Goal: Task Accomplishment & Management: Complete application form

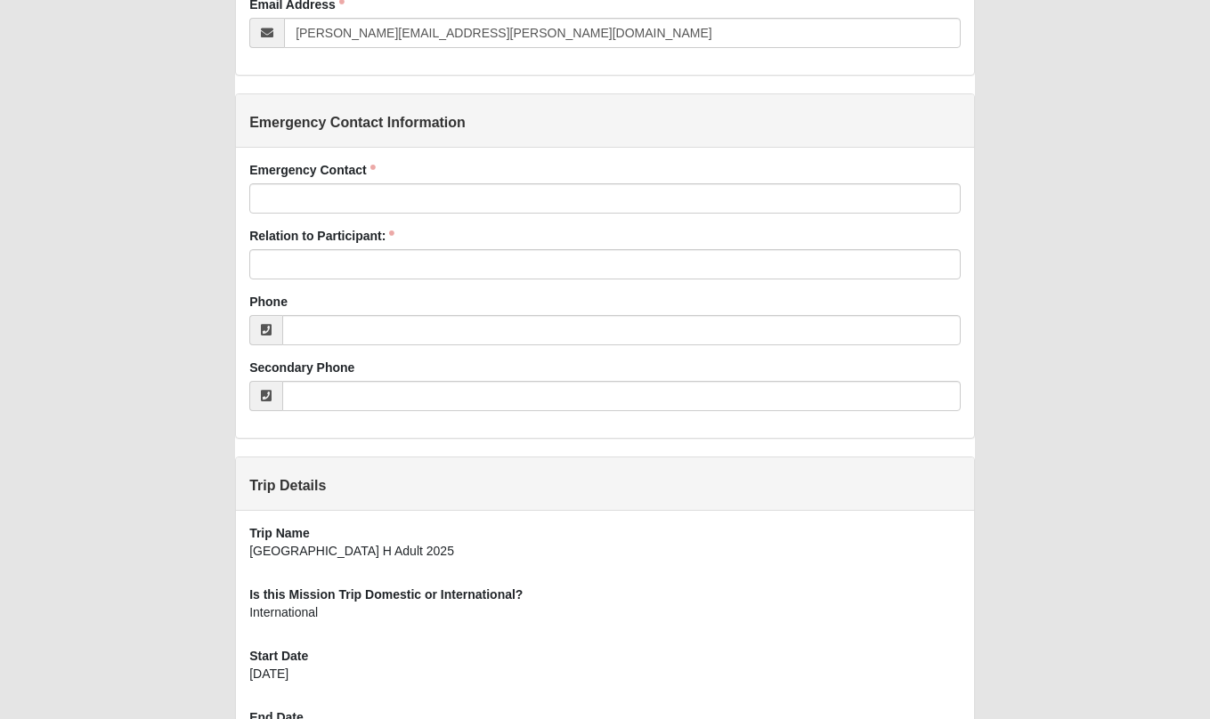
scroll to position [850, 0]
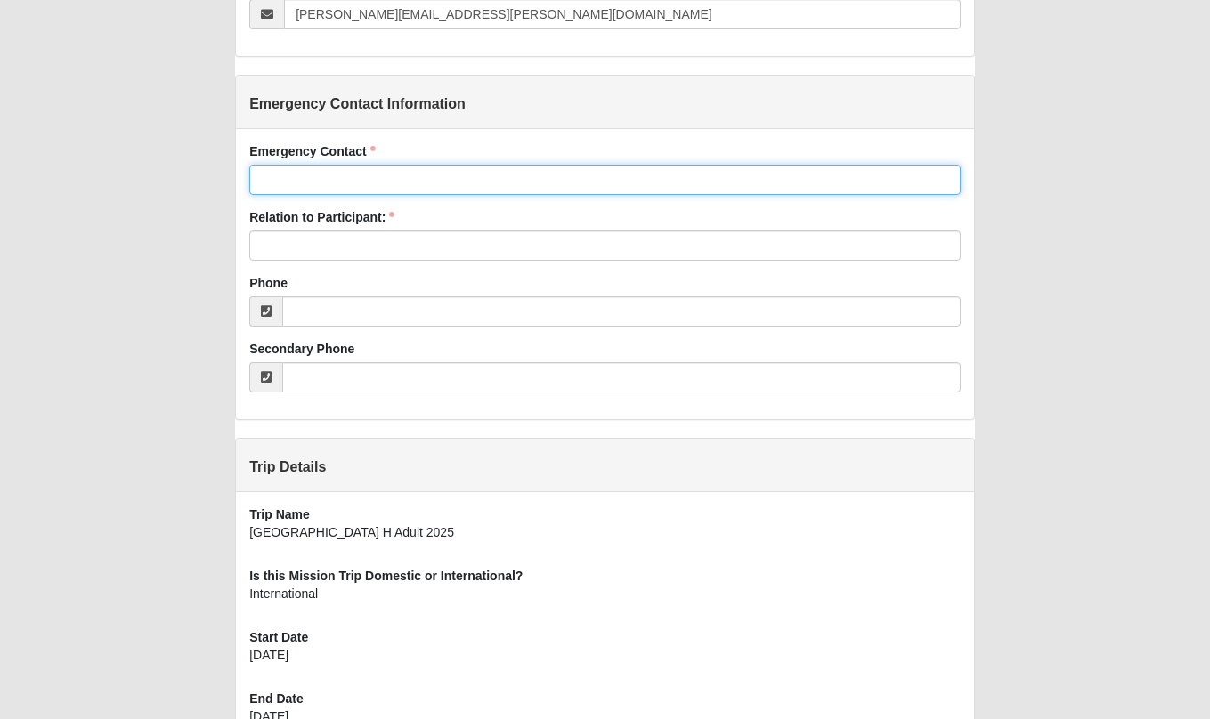
click at [299, 186] on input "Emergency Contact" at bounding box center [604, 180] width 711 height 30
type input "[PERSON_NAME]"
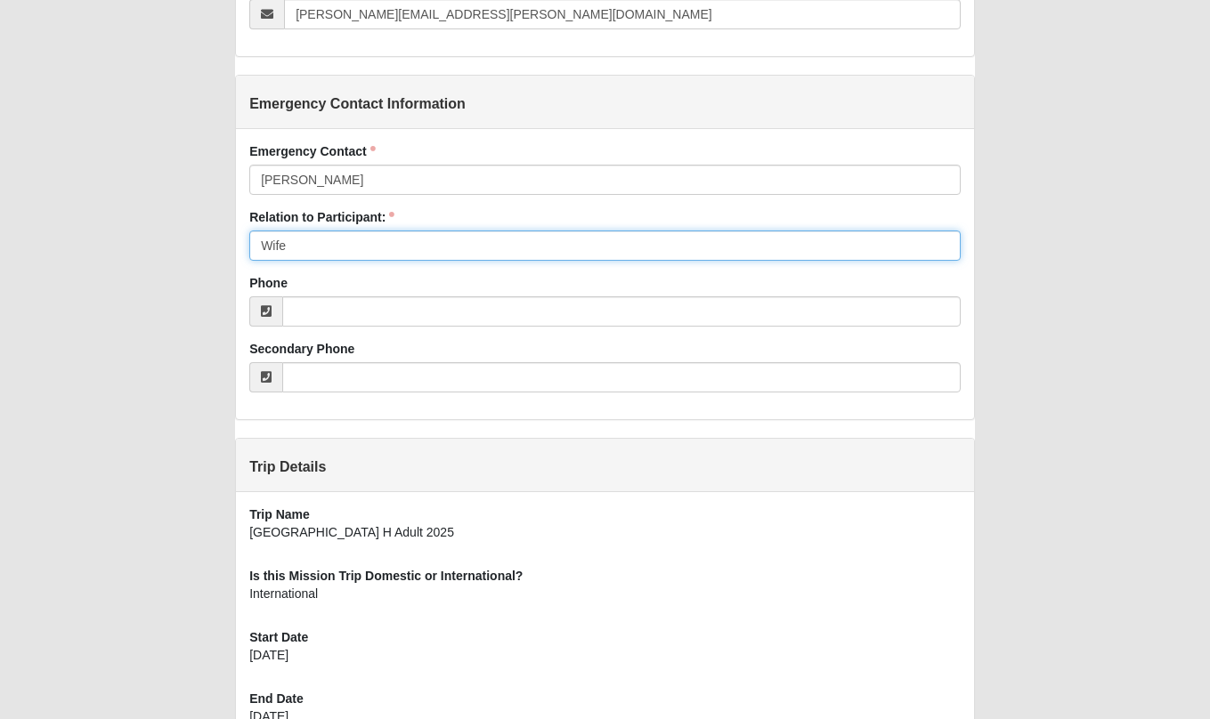
type input "Wife"
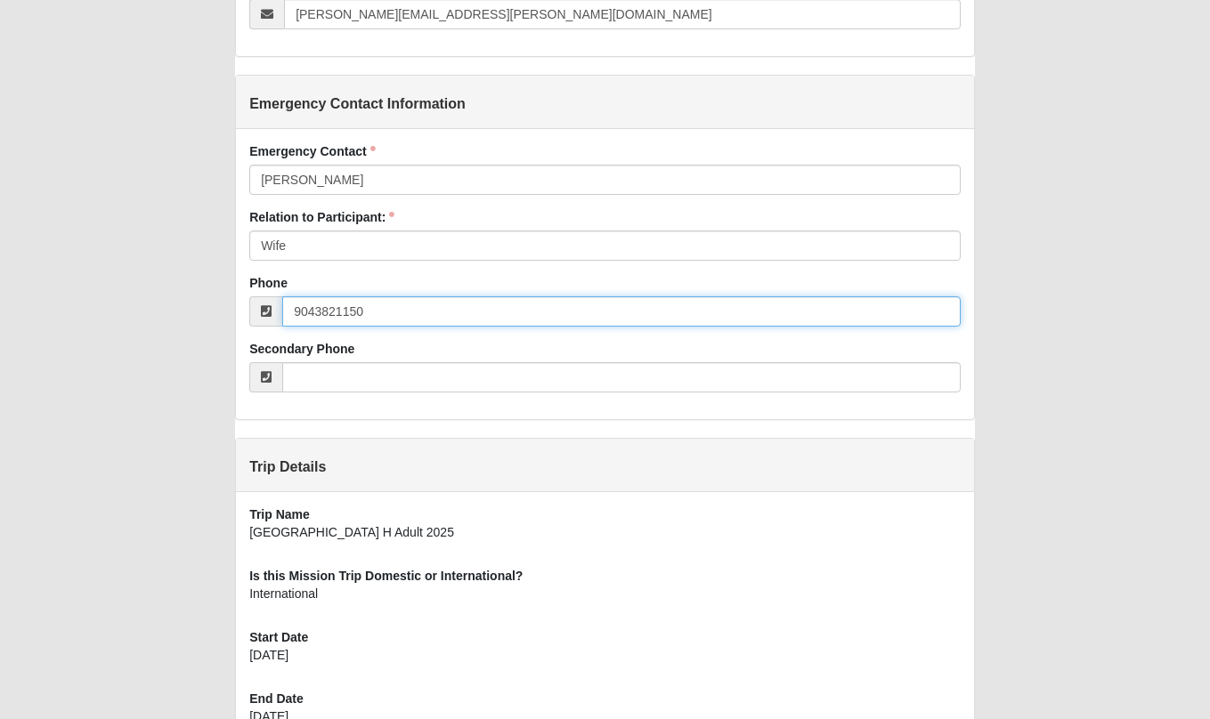
scroll to position [1020, 0]
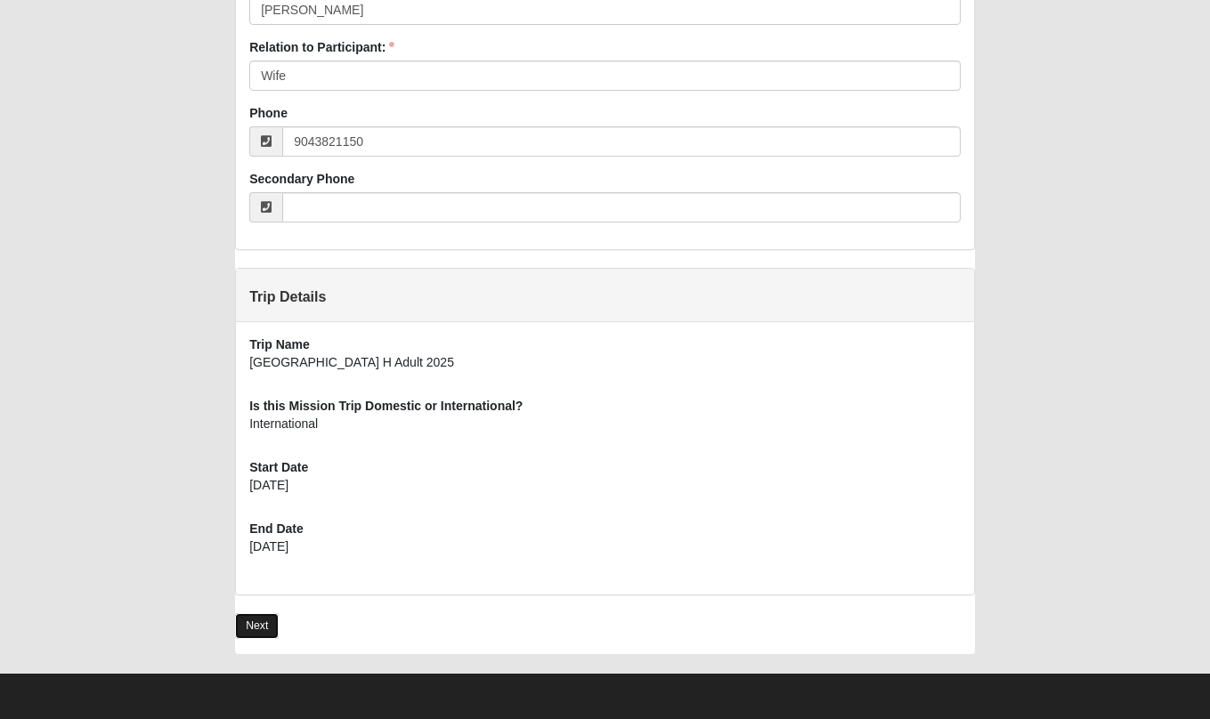
type input "(904) 382-1150"
click at [255, 633] on link "Next" at bounding box center [257, 626] width 44 height 26
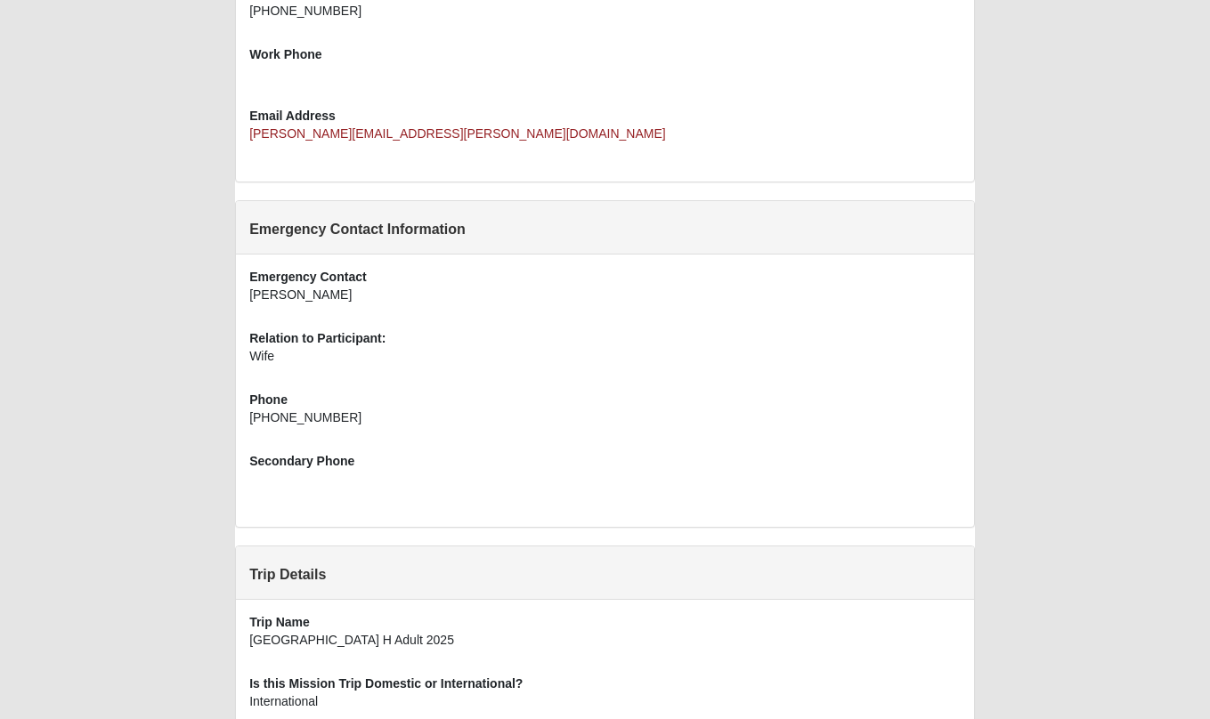
scroll to position [833, 0]
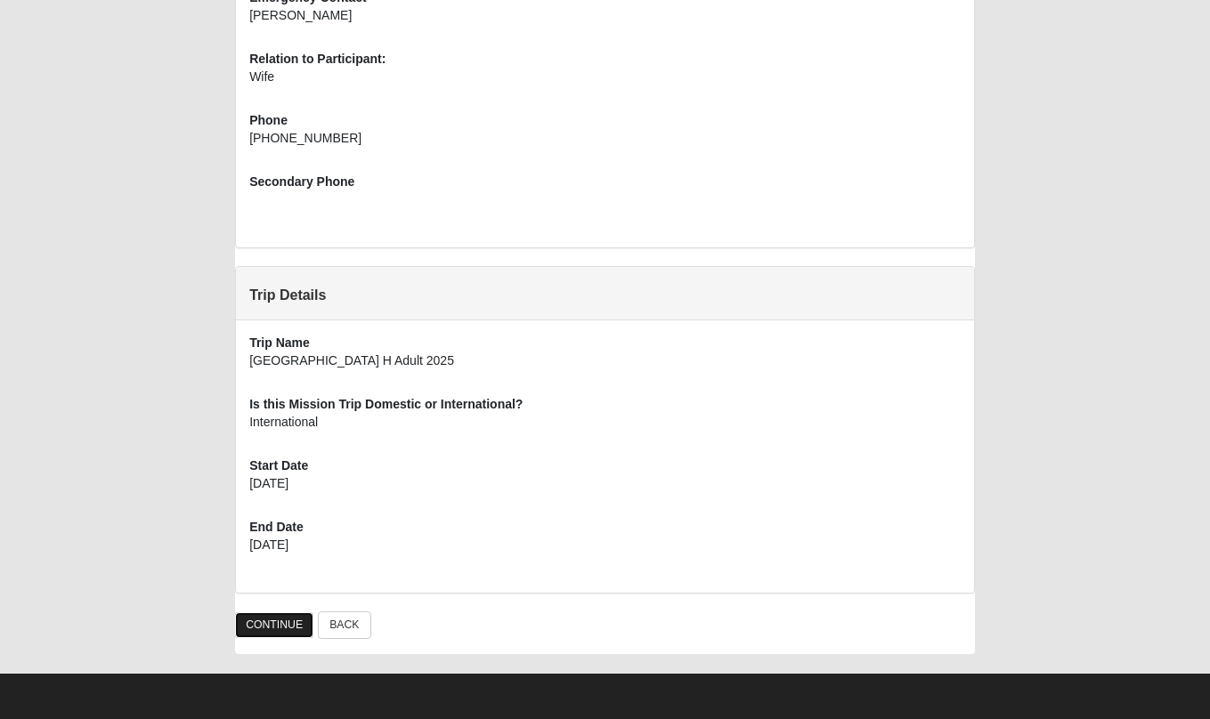
click at [285, 626] on link "CONTINUE" at bounding box center [274, 625] width 78 height 26
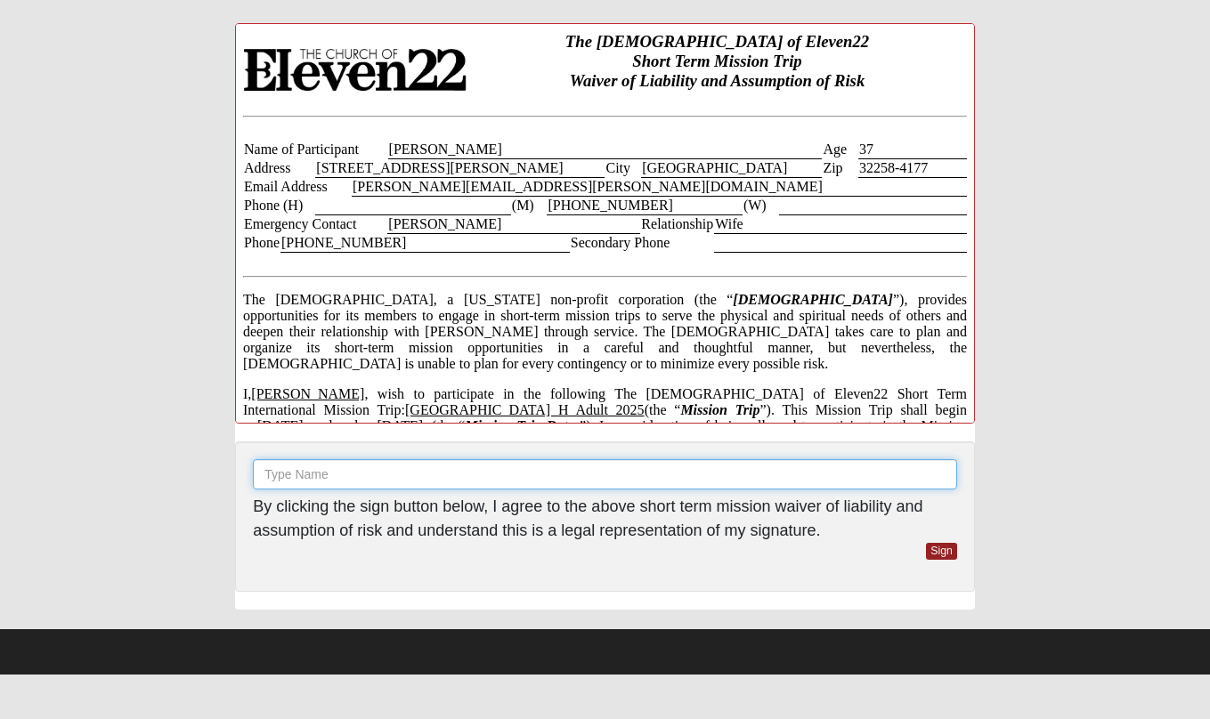
click at [434, 471] on input "text" at bounding box center [605, 474] width 704 height 30
type input "Ryan Horner"
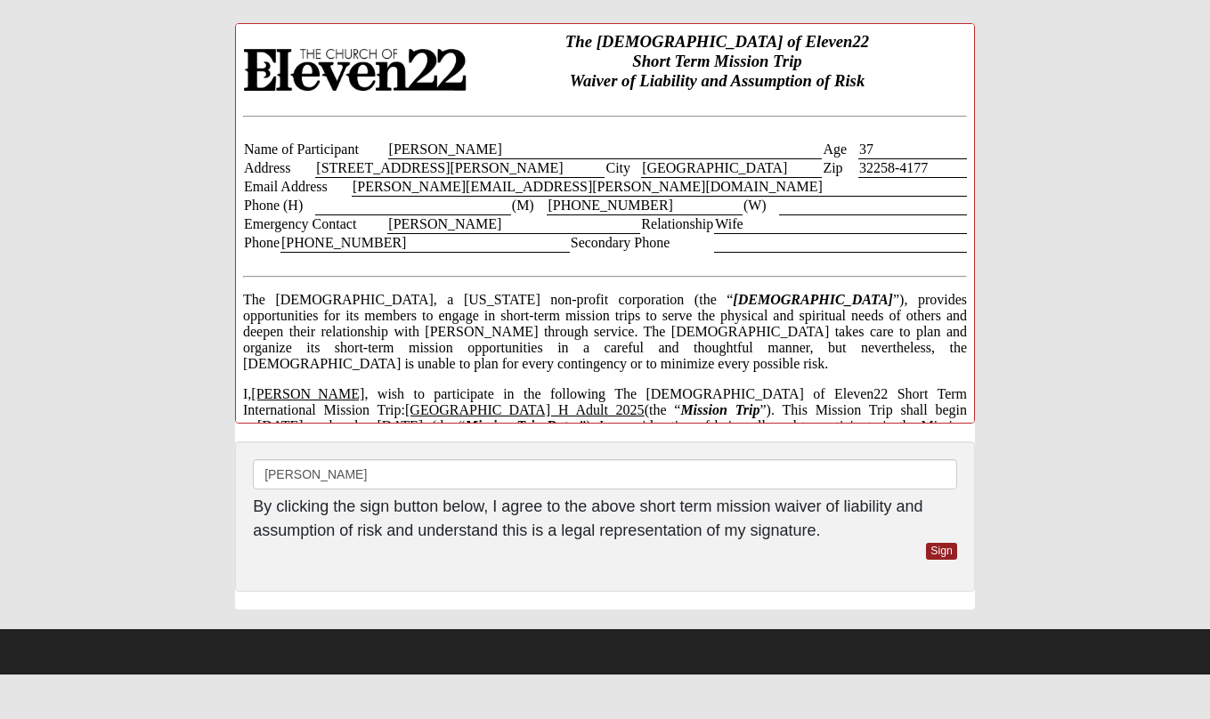
click at [942, 541] on div "By clicking the sign button below, I agree to the above short term mission waiv…" at bounding box center [605, 519] width 704 height 48
click at [942, 548] on link "Sign" at bounding box center [941, 551] width 31 height 17
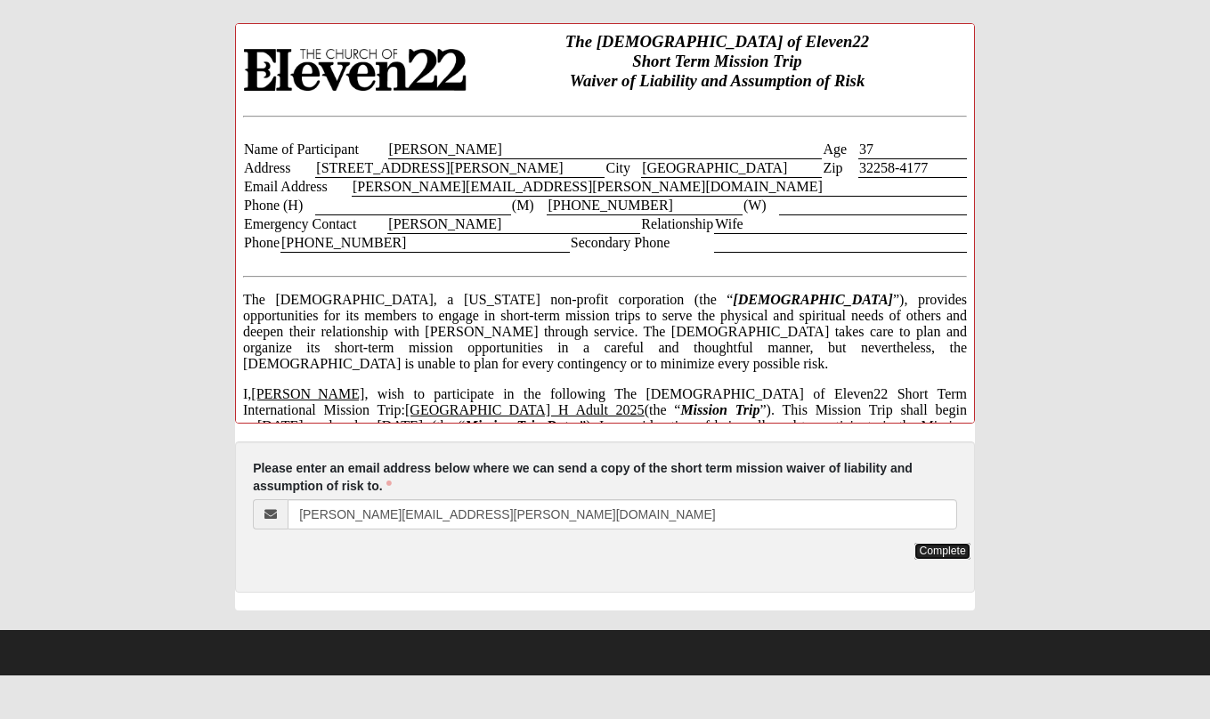
click at [946, 551] on link "Complete" at bounding box center [941, 551] width 55 height 17
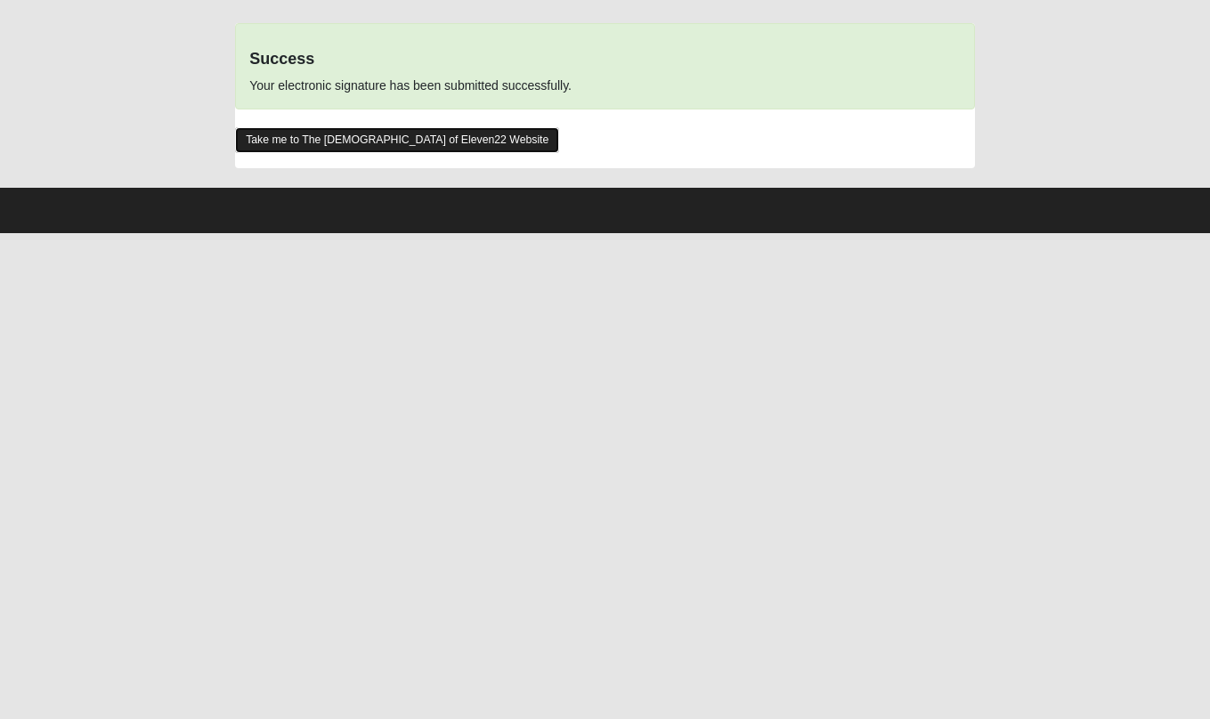
click at [350, 142] on link "Take me to The Church of Eleven22 Website" at bounding box center [397, 140] width 324 height 26
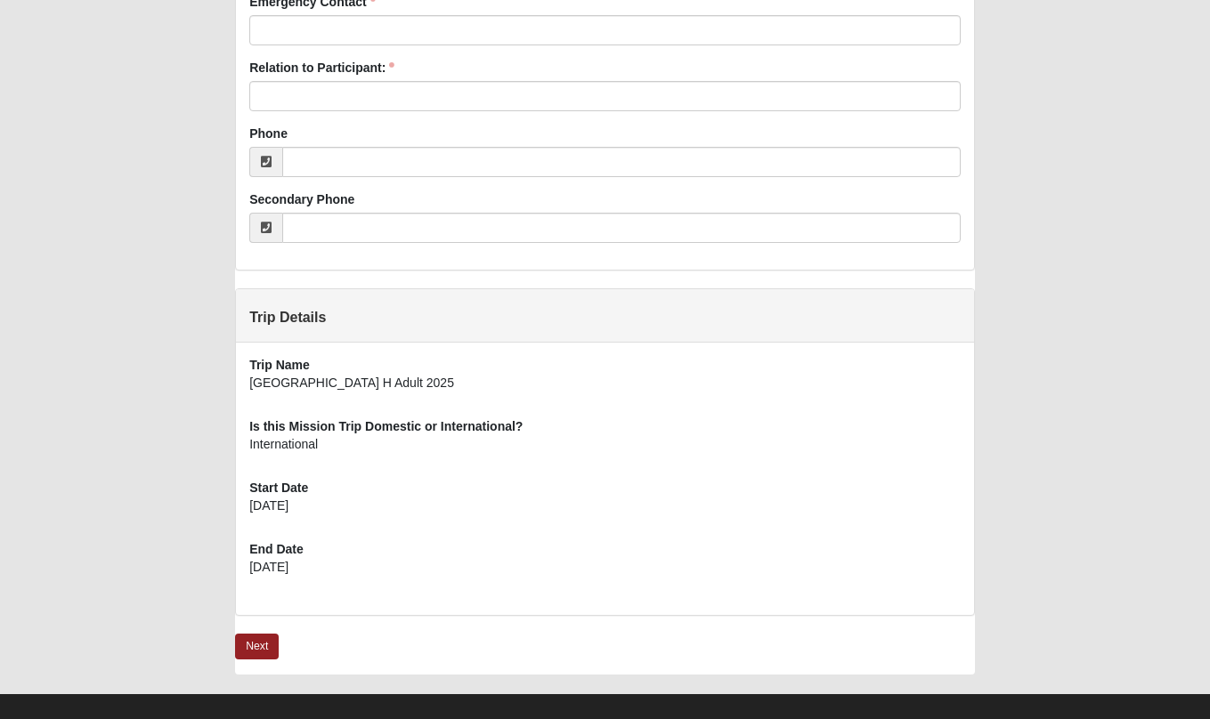
scroll to position [1020, 0]
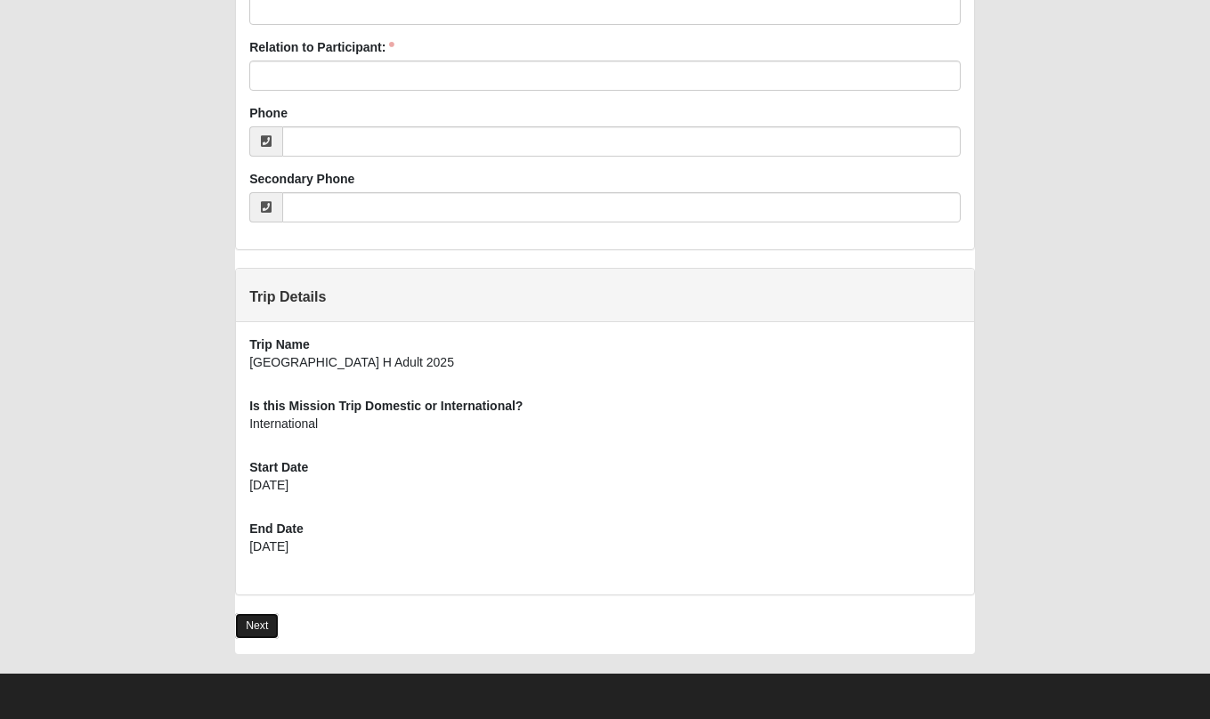
click at [268, 625] on link "Next" at bounding box center [257, 626] width 44 height 26
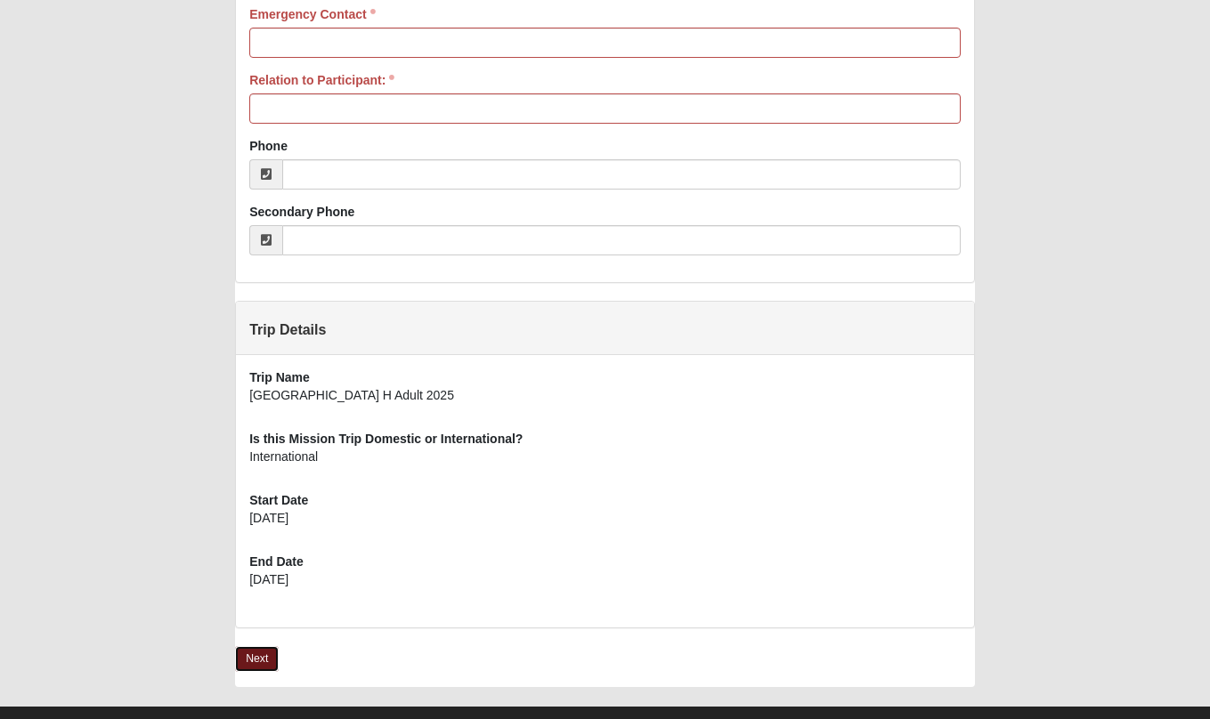
scroll to position [1076, 0]
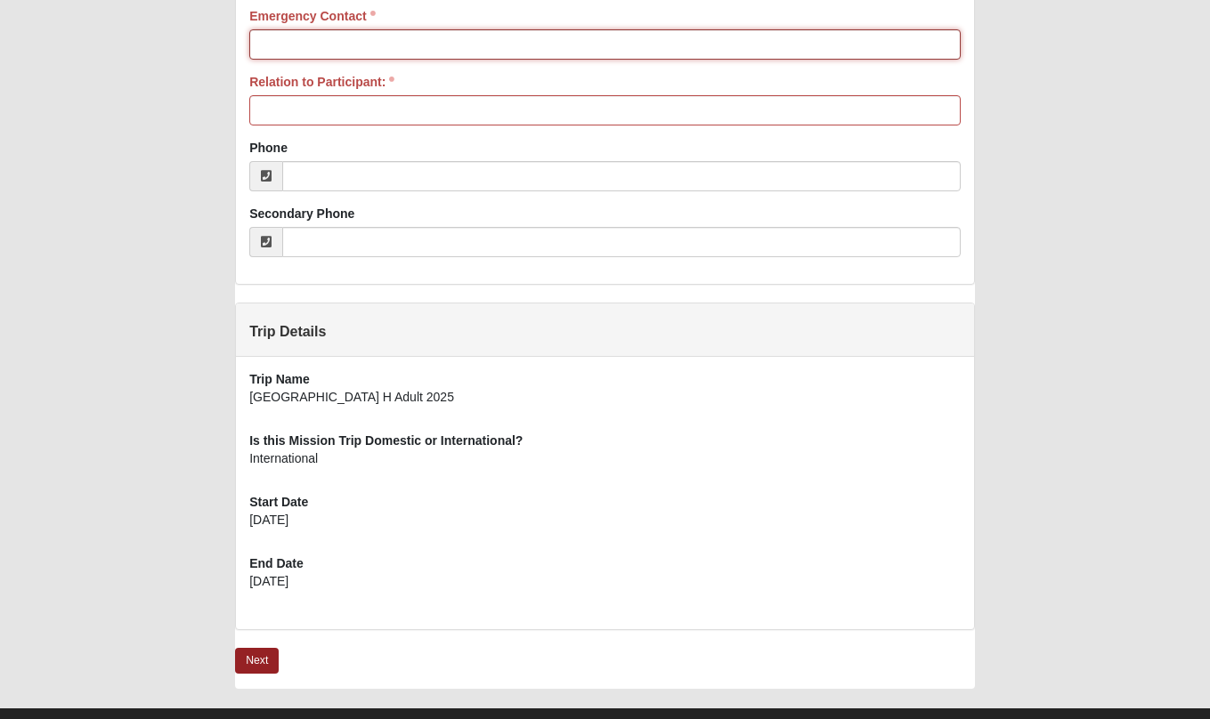
click at [294, 44] on input "Emergency Contact" at bounding box center [604, 44] width 711 height 30
type input "[PERSON_NAME]"
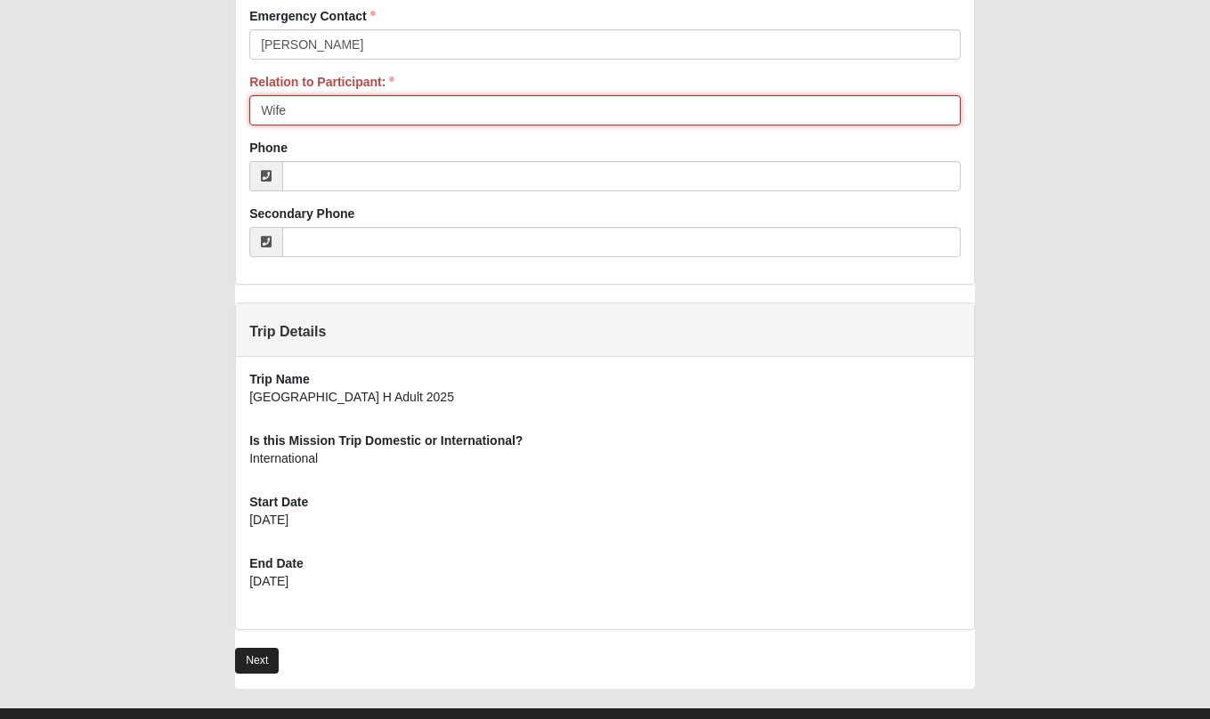
type input "Wife"
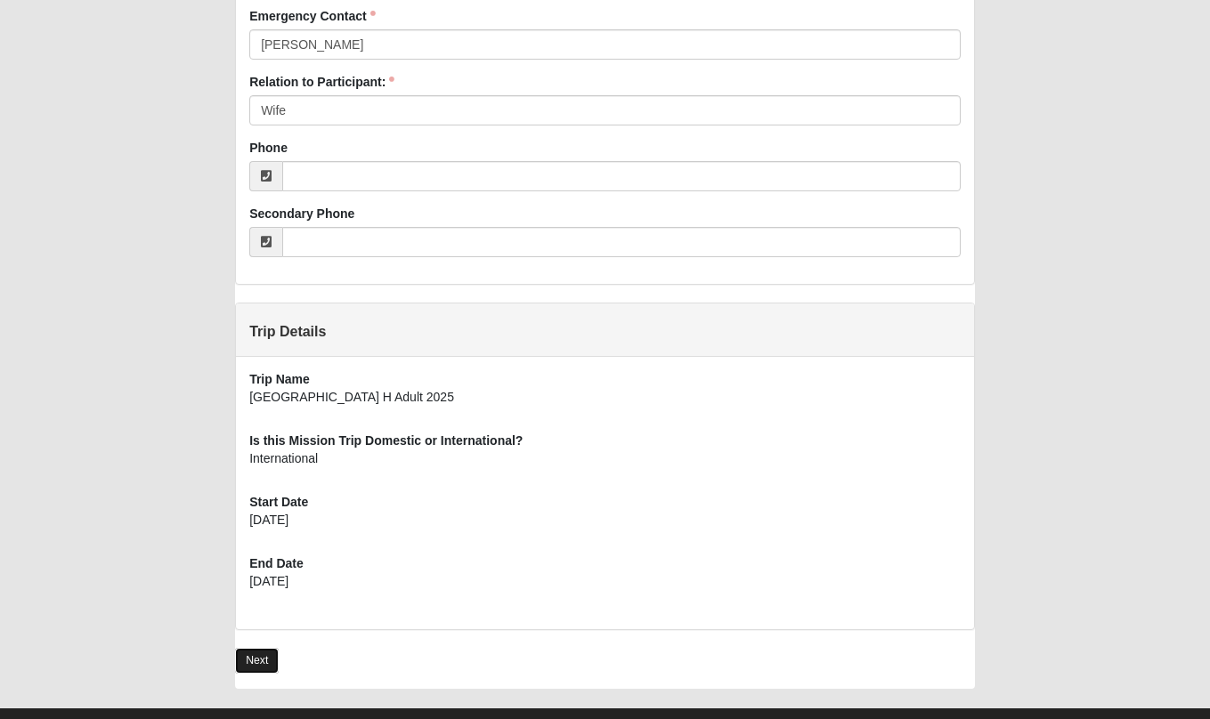
click at [254, 663] on link "Next" at bounding box center [257, 661] width 44 height 26
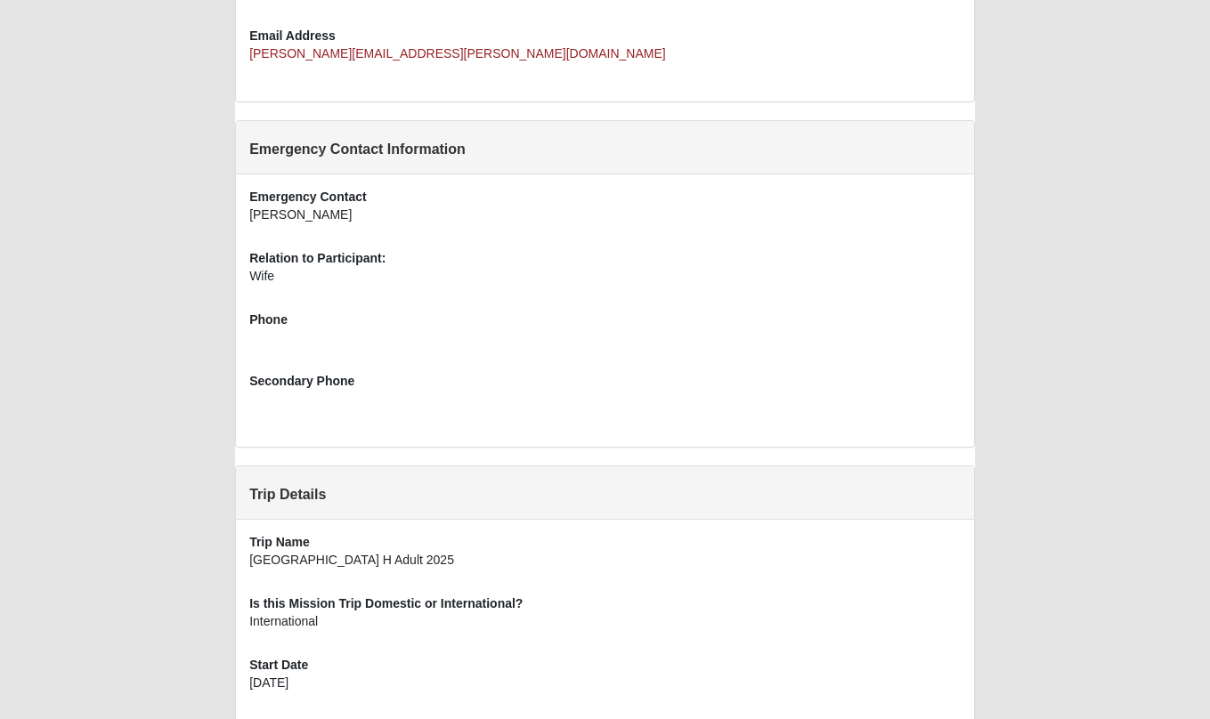
scroll to position [833, 0]
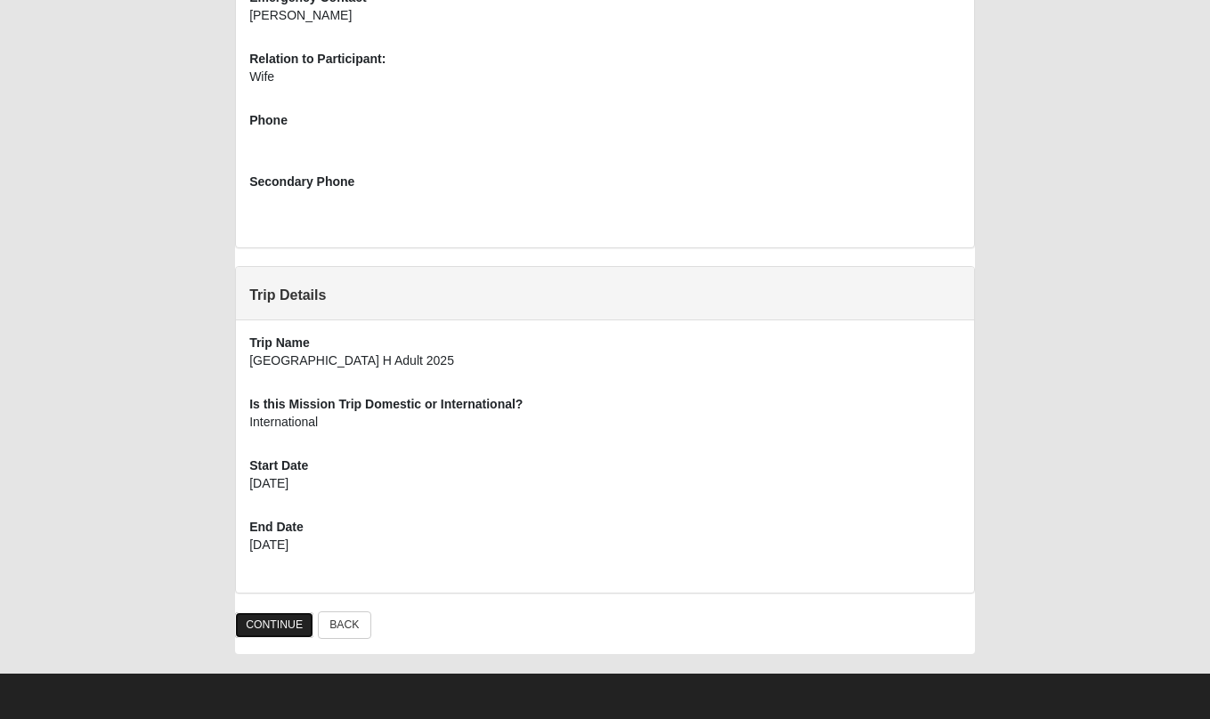
click at [283, 625] on link "CONTINUE" at bounding box center [274, 625] width 78 height 26
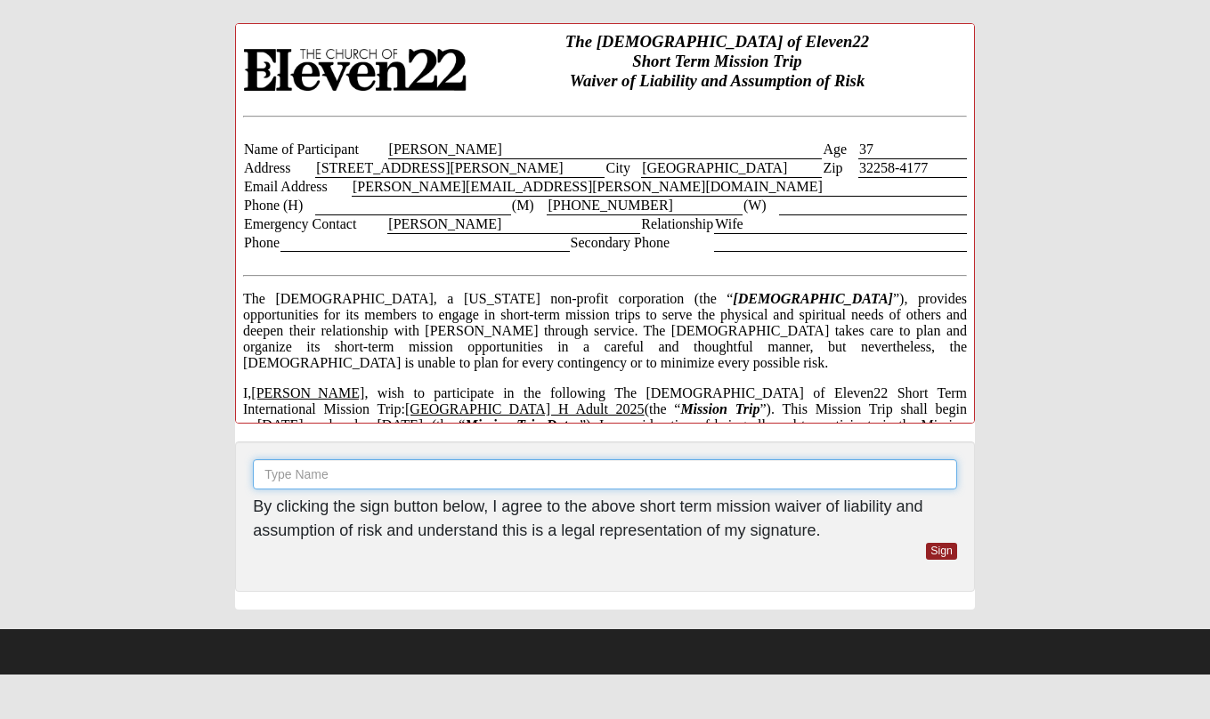
click at [391, 465] on input "text" at bounding box center [605, 474] width 704 height 30
type input "Ryan Horner"
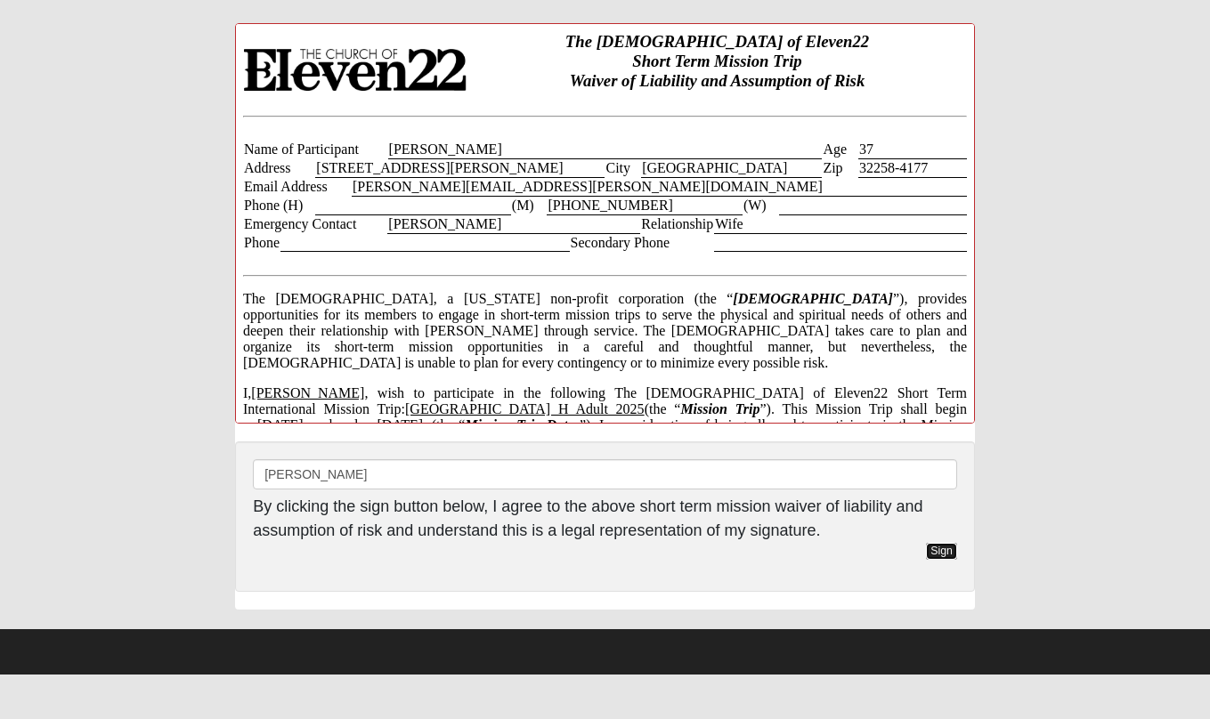
click at [950, 547] on link "Sign" at bounding box center [941, 551] width 31 height 17
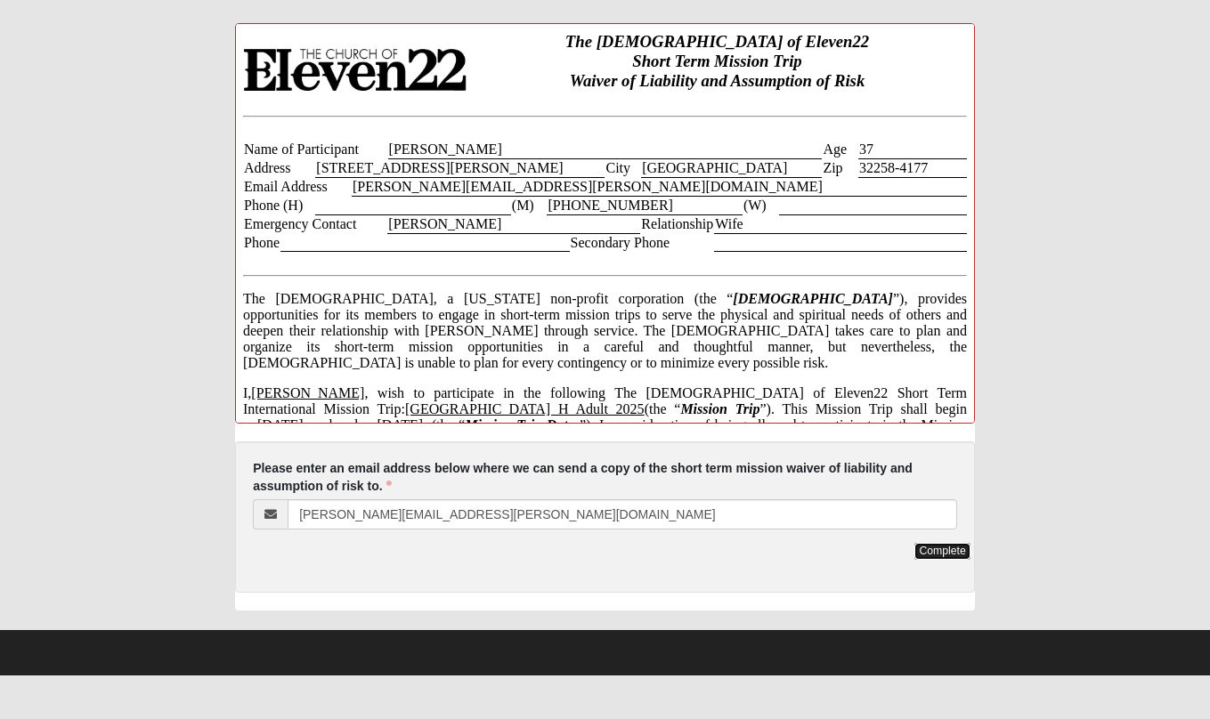
click at [952, 544] on link "Complete" at bounding box center [941, 551] width 55 height 17
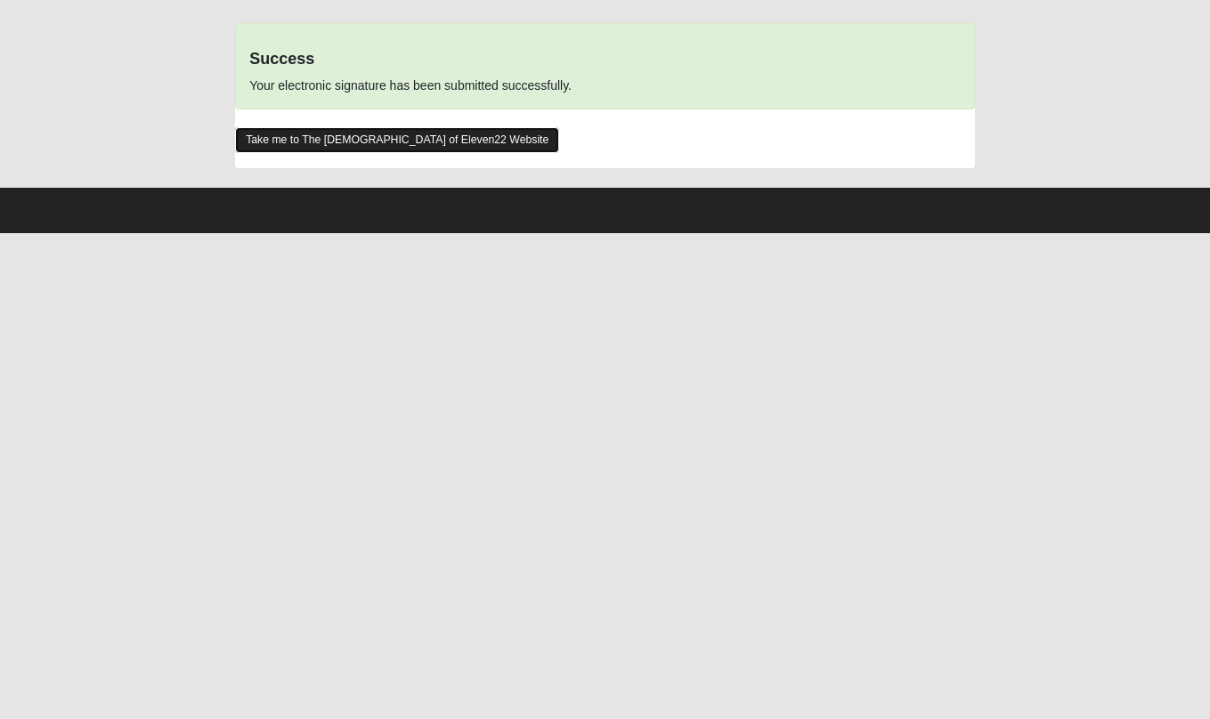
click at [339, 143] on link "Take me to The Church of Eleven22 Website" at bounding box center [397, 140] width 324 height 26
